Goal: Task Accomplishment & Management: Use online tool/utility

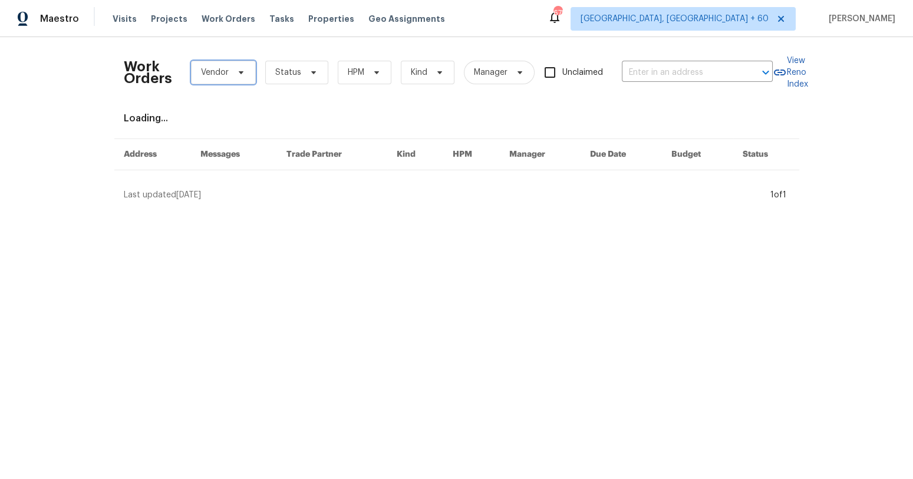
click at [220, 70] on span "Vendor" at bounding box center [215, 73] width 28 height 12
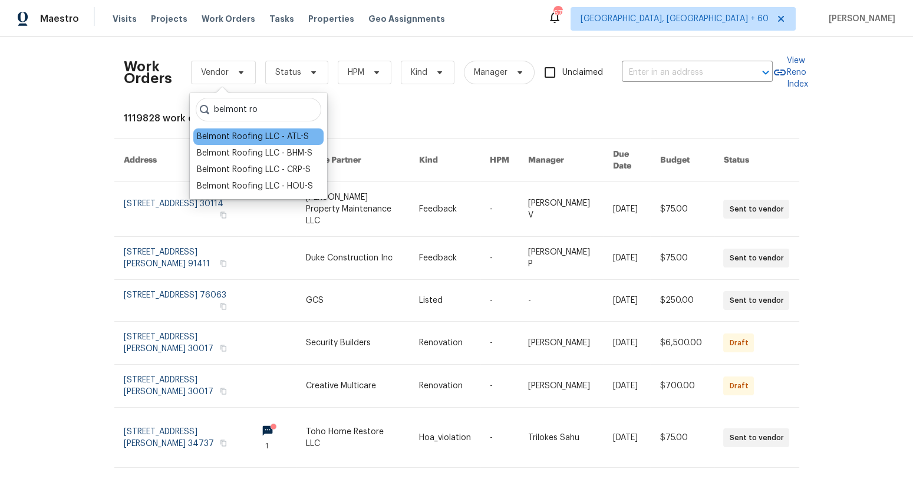
type input "belmont ro"
click at [255, 137] on div "Belmont Roofing LLC - ATL-S" at bounding box center [253, 137] width 112 height 12
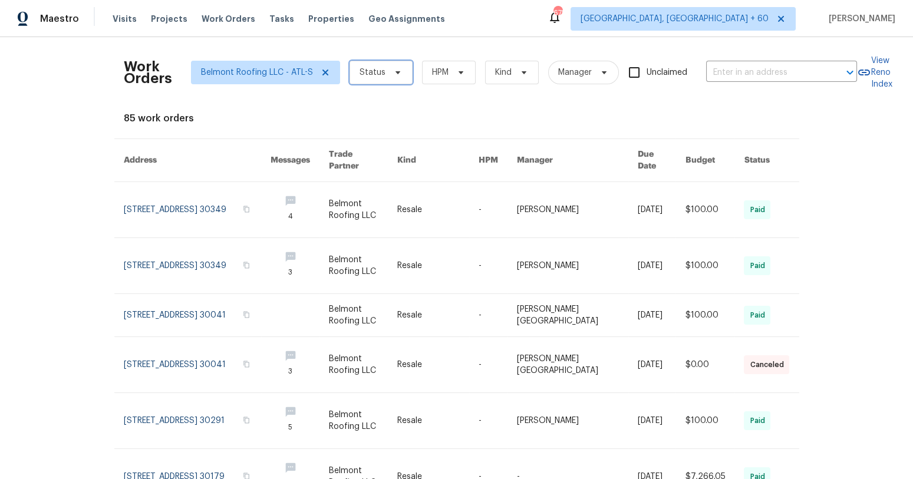
click at [390, 77] on span "Status" at bounding box center [380, 73] width 63 height 24
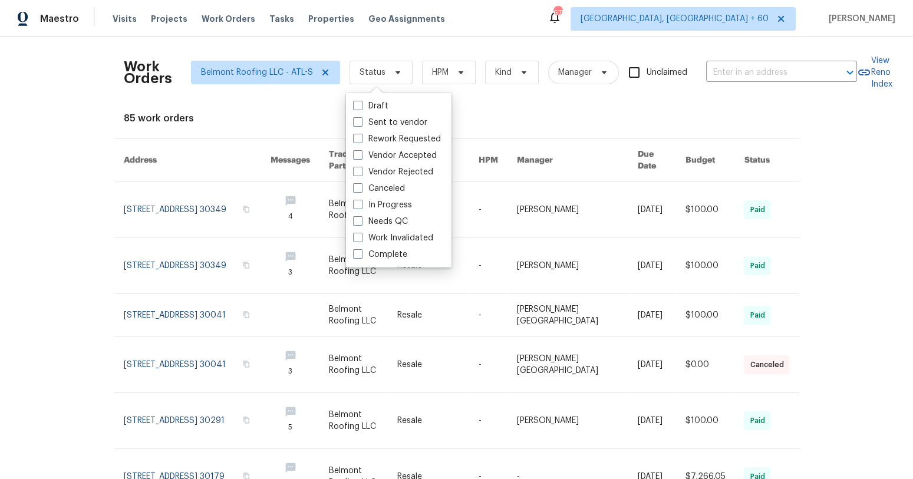
click at [377, 263] on div "Draft Sent to vendor Rework Requested Vendor Accepted Vendor Rejected Canceled …" at bounding box center [398, 180] width 105 height 174
click at [377, 253] on label "Complete" at bounding box center [380, 255] width 54 height 12
click at [361, 253] on input "Complete" at bounding box center [357, 253] width 8 height 8
checkbox input "true"
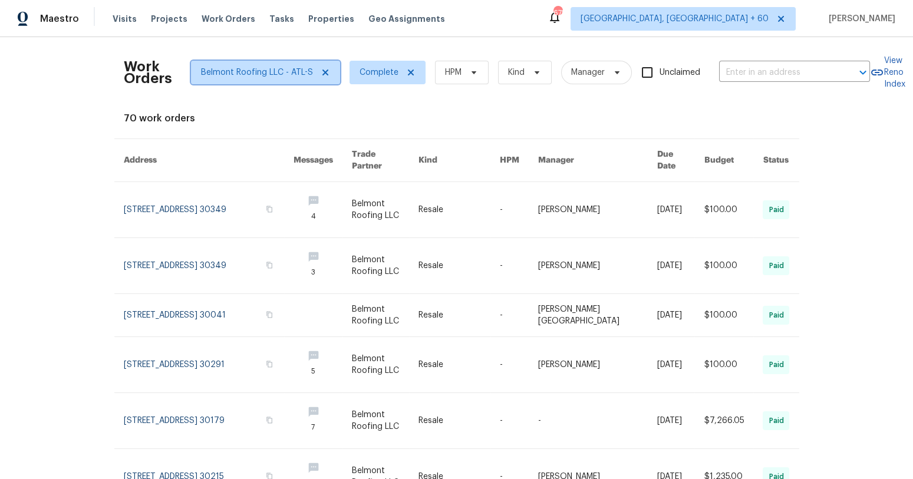
click at [324, 74] on icon at bounding box center [325, 73] width 6 height 6
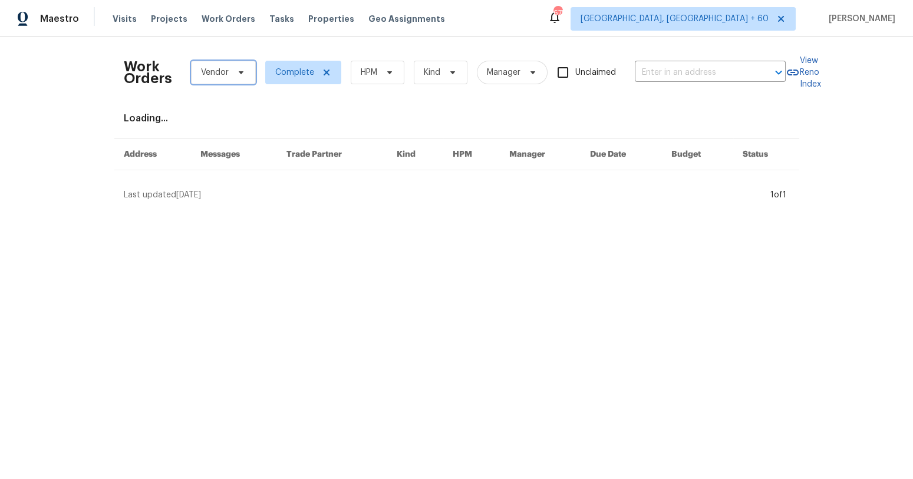
click at [223, 76] on span "Vendor" at bounding box center [215, 73] width 28 height 12
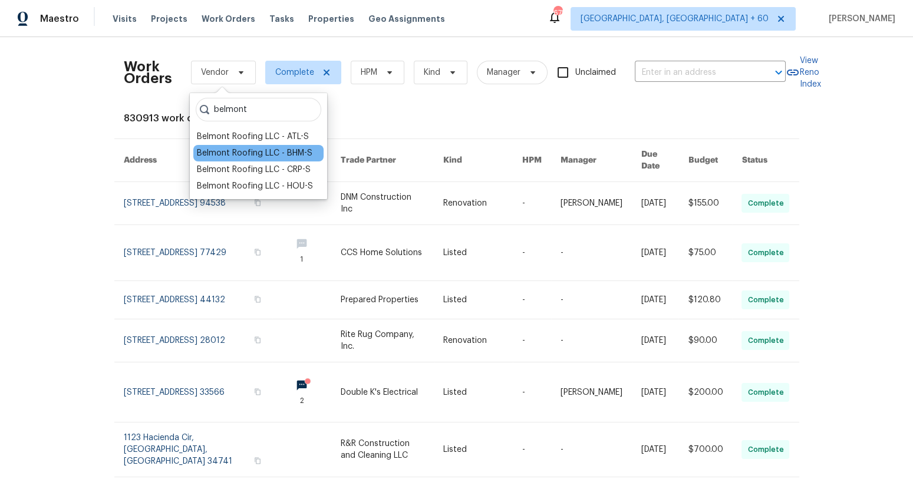
type input "belmont"
click at [259, 153] on div "Belmont Roofing LLC - BHM-S" at bounding box center [254, 153] width 115 height 12
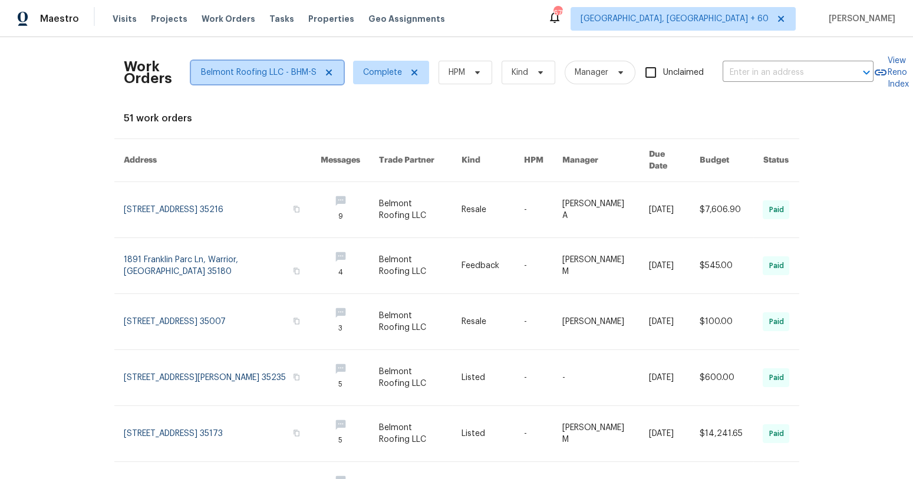
click at [330, 73] on icon at bounding box center [328, 72] width 9 height 9
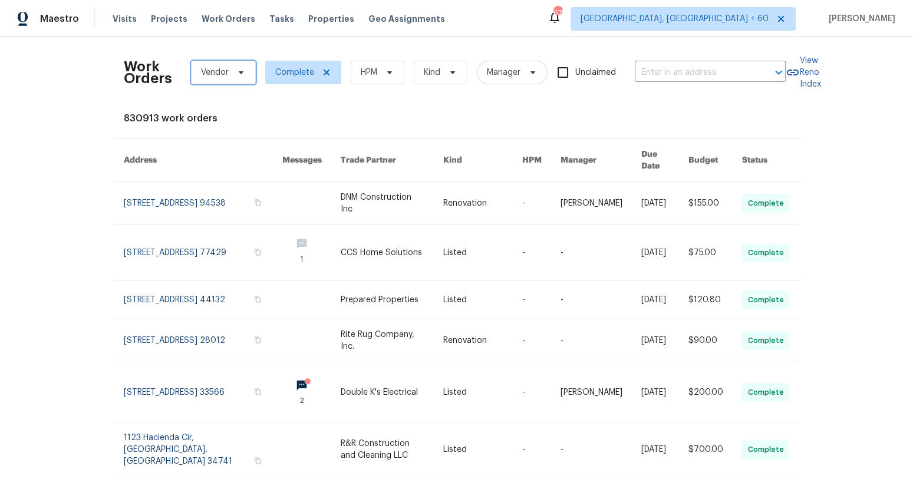
click at [213, 71] on span "Vendor" at bounding box center [215, 73] width 28 height 12
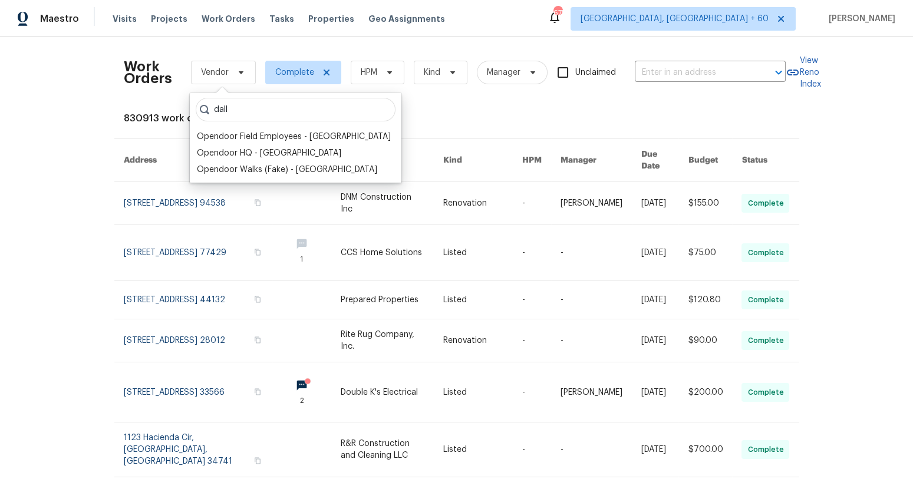
drag, startPoint x: 239, startPoint y: 109, endPoint x: 179, endPoint y: 109, distance: 59.5
click at [179, 109] on body "Maestro Visits Projects Work Orders Tasks Properties Geo Assignments [STREET_AD…" at bounding box center [456, 239] width 913 height 479
type input "d"
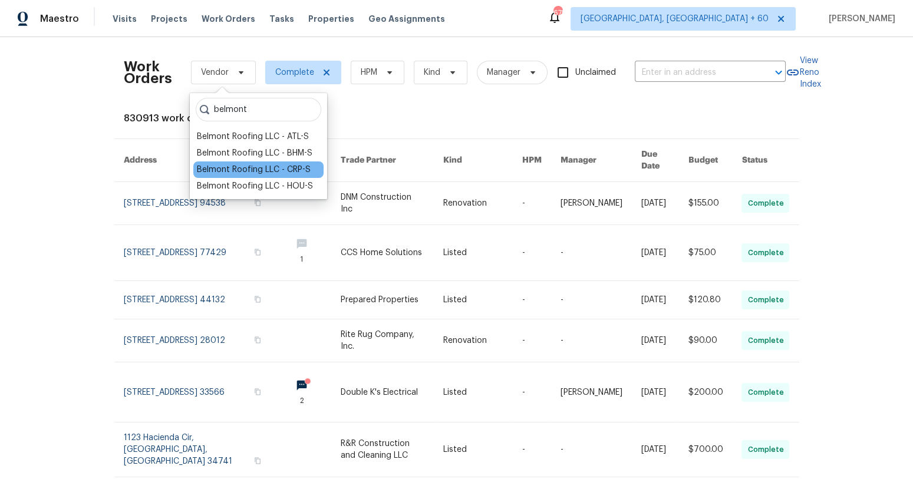
type input "belmont"
click at [239, 168] on div "Belmont Roofing LLC - CRP-S" at bounding box center [254, 170] width 114 height 12
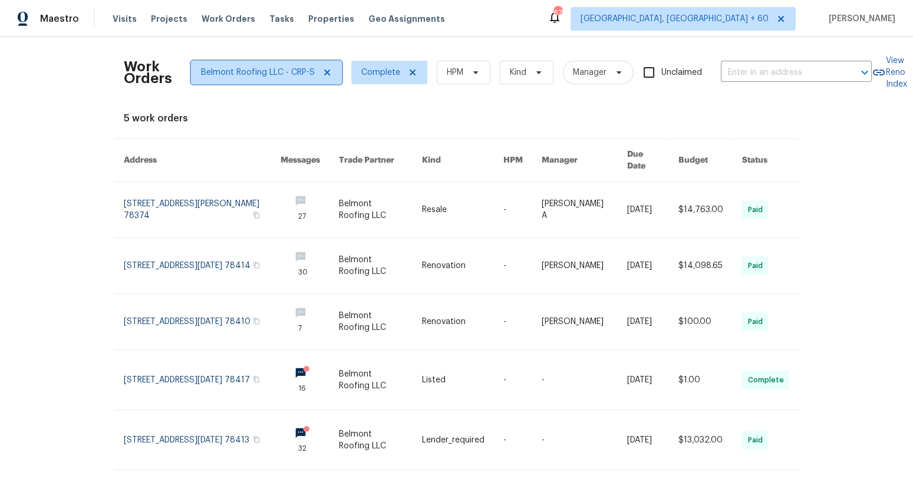
click at [325, 73] on icon at bounding box center [326, 73] width 6 height 6
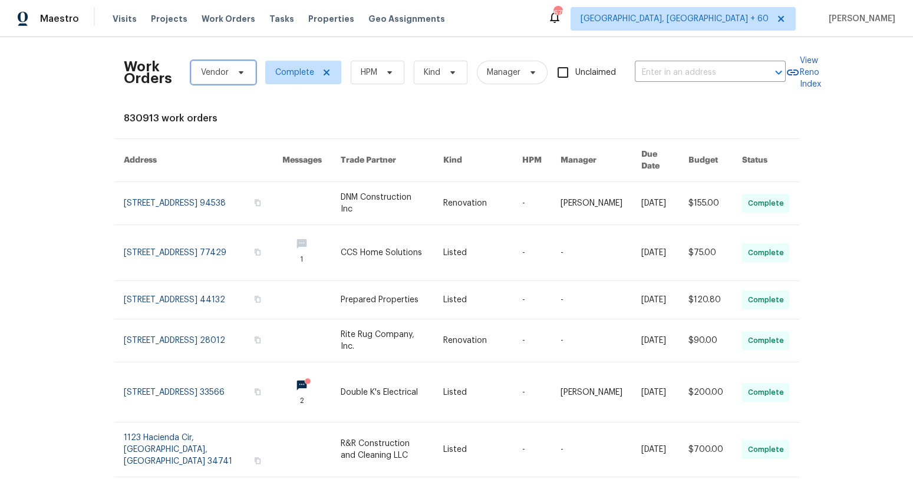
click at [210, 79] on span "Vendor" at bounding box center [223, 73] width 65 height 24
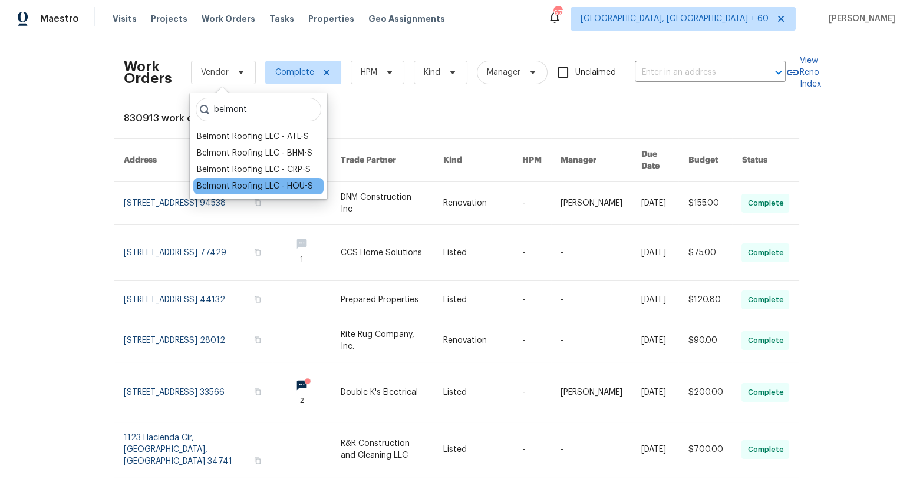
type input "belmont"
click at [255, 186] on div "Belmont Roofing LLC - HOU-S" at bounding box center [255, 186] width 116 height 12
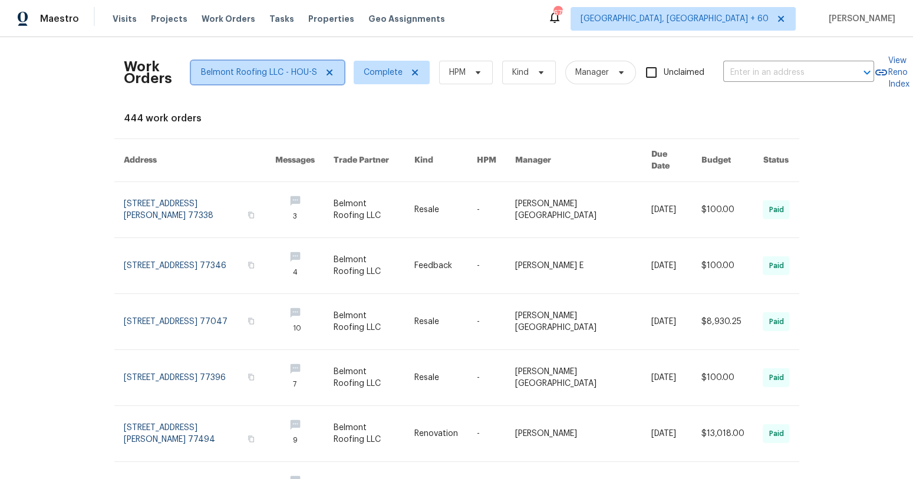
click at [329, 70] on icon at bounding box center [329, 72] width 9 height 9
